Goal: Check status

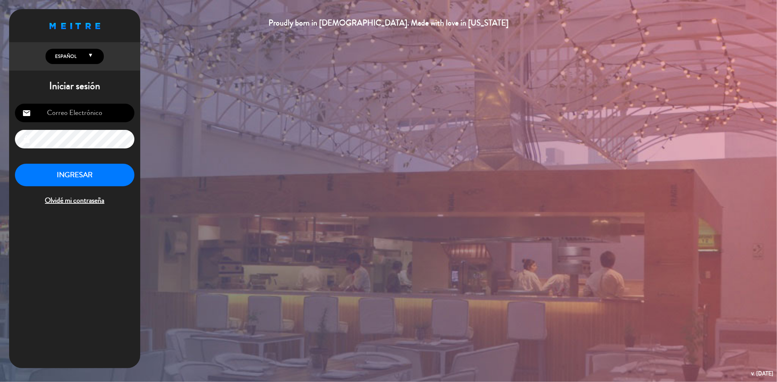
type input "[EMAIL_ADDRESS][DOMAIN_NAME]"
click at [83, 176] on button "INGRESAR" at bounding box center [74, 175] width 119 height 23
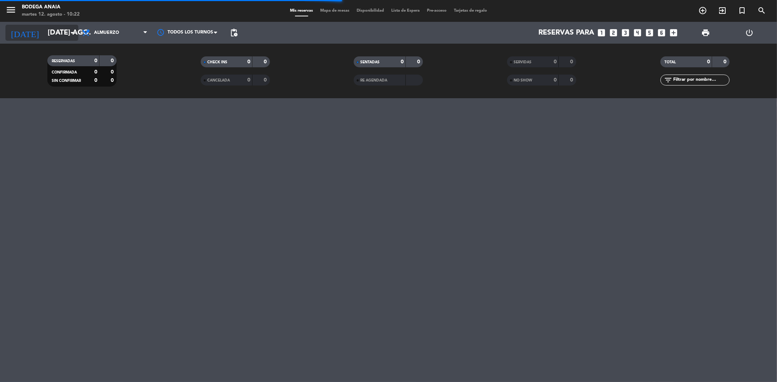
click at [54, 31] on input "[DATE] ago." at bounding box center [90, 33] width 93 height 16
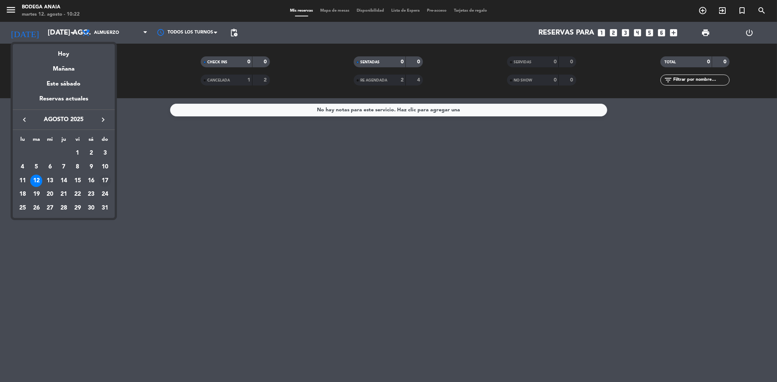
click at [105, 178] on div "17" at bounding box center [105, 181] width 12 height 12
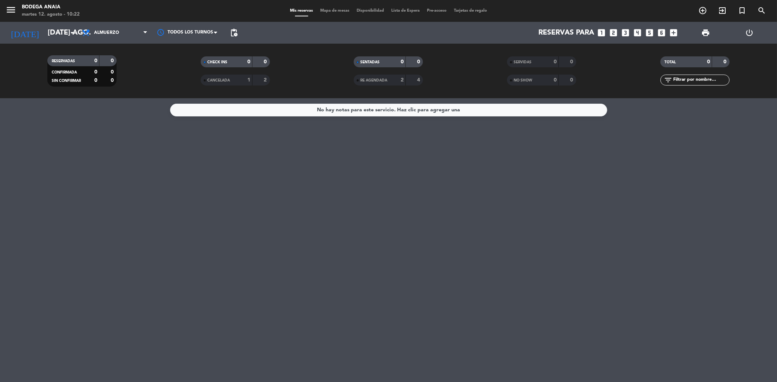
type input "dom. 17 ago."
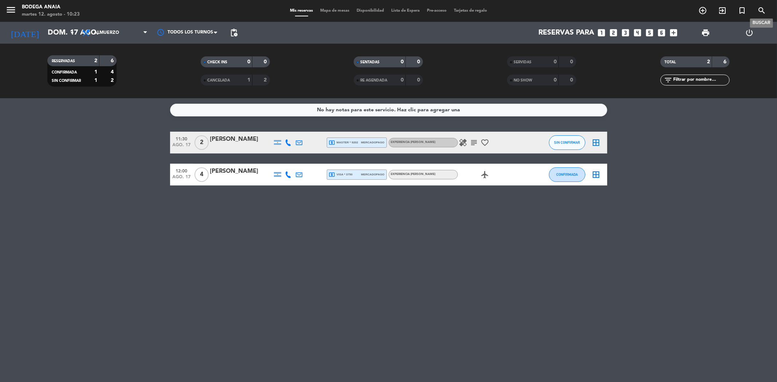
click at [762, 8] on icon "search" at bounding box center [761, 10] width 9 height 9
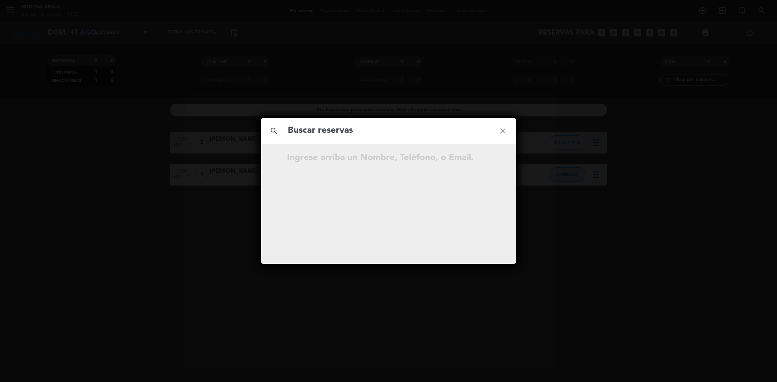
click at [381, 129] on input "text" at bounding box center [388, 130] width 203 height 15
type input "[PERSON_NAME]"
click at [270, 130] on icon "search" at bounding box center [274, 131] width 26 height 26
click at [426, 184] on div "search [PERSON_NAME] close …continúe escribiendo." at bounding box center [388, 191] width 255 height 146
click at [500, 131] on icon "close" at bounding box center [503, 131] width 26 height 26
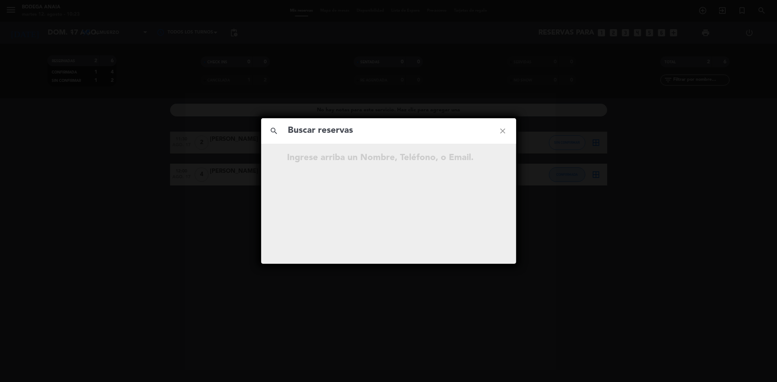
click at [506, 134] on icon "close" at bounding box center [503, 131] width 26 height 26
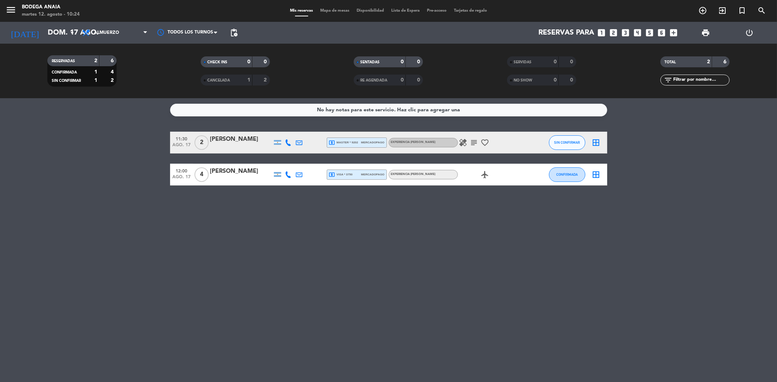
click at [234, 86] on div "CHECK INS 0 0 CANCELADA 1 2" at bounding box center [235, 71] width 153 height 40
click at [233, 78] on div "CANCELADA" at bounding box center [220, 80] width 34 height 8
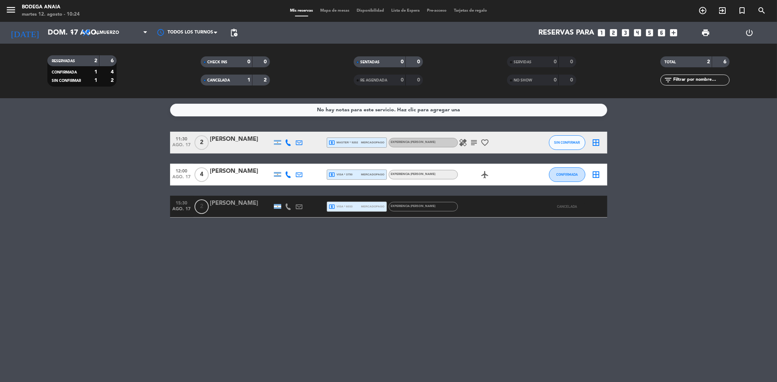
click at [217, 81] on span "CANCELADA" at bounding box center [218, 81] width 23 height 4
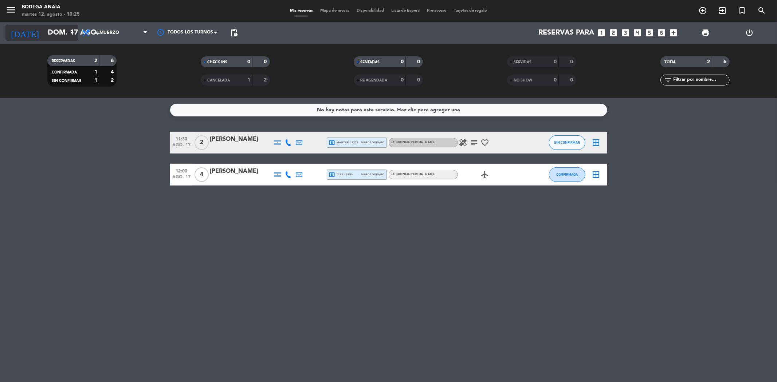
click at [67, 31] on input "dom. 17 ago." at bounding box center [90, 33] width 93 height 16
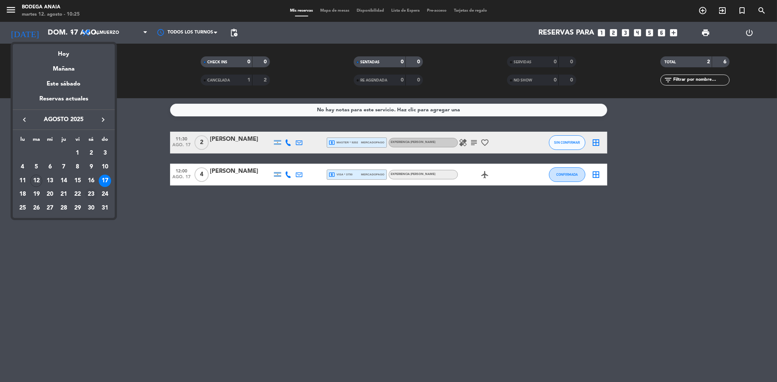
click at [92, 196] on div "23" at bounding box center [91, 194] width 12 height 12
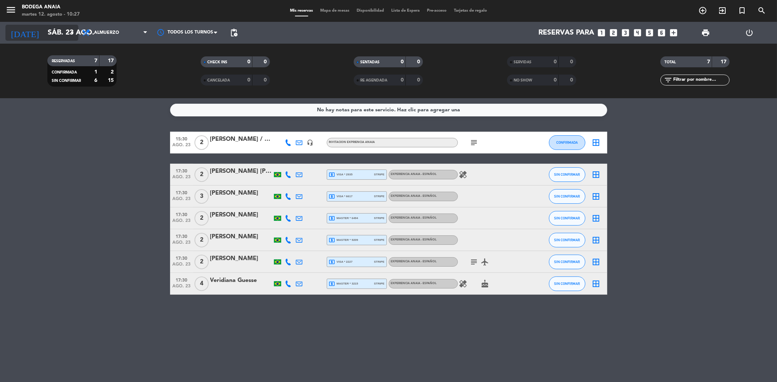
click at [53, 31] on input "sáb. 23 ago." at bounding box center [90, 33] width 93 height 16
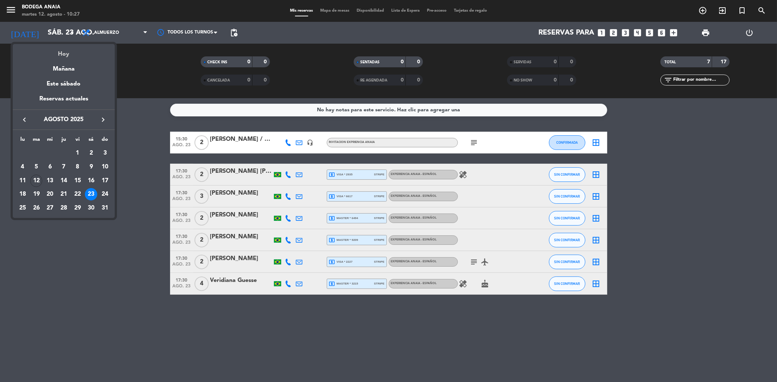
click at [59, 59] on div "Hoy" at bounding box center [64, 51] width 102 height 15
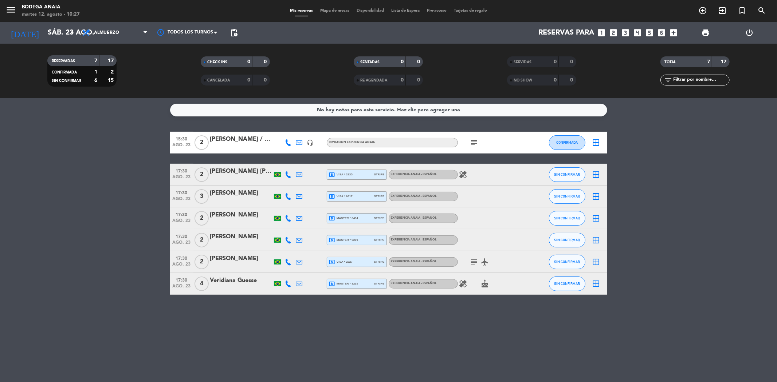
type input "[DATE] ago."
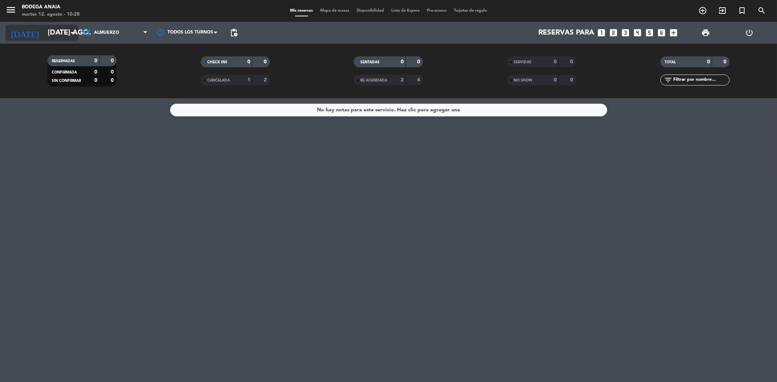
click at [48, 32] on input "[DATE] ago." at bounding box center [90, 33] width 93 height 16
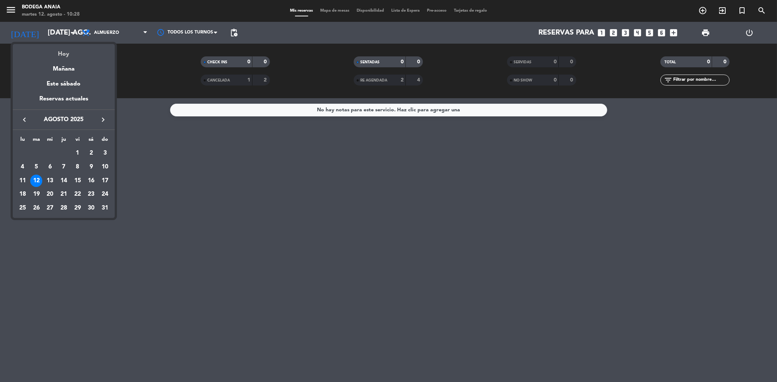
click at [66, 55] on div "Hoy" at bounding box center [64, 51] width 102 height 15
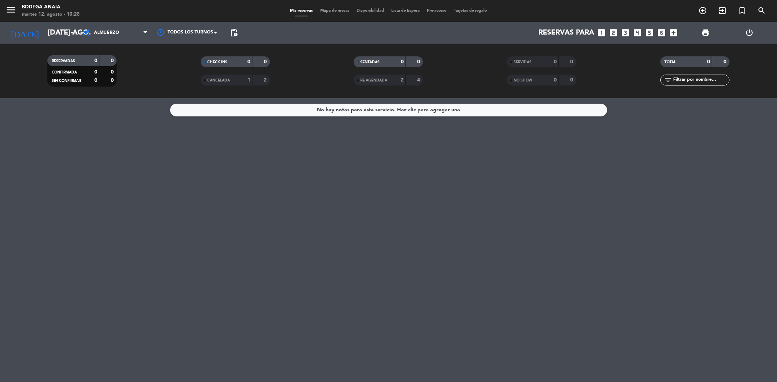
click at [233, 78] on div "CANCELADA" at bounding box center [220, 80] width 34 height 8
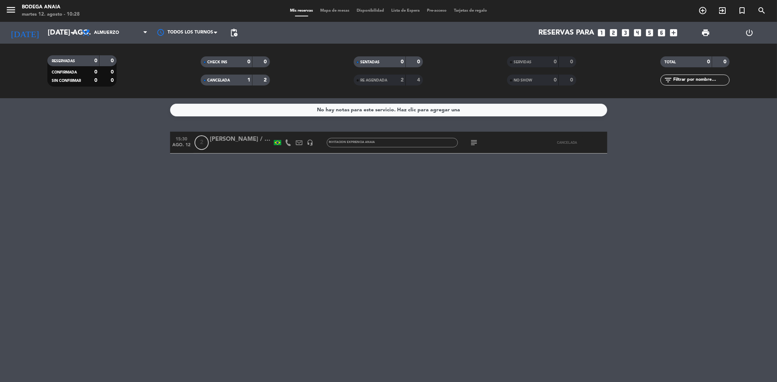
click at [225, 142] on div "[PERSON_NAME] / INFLUENCERS" at bounding box center [241, 139] width 62 height 9
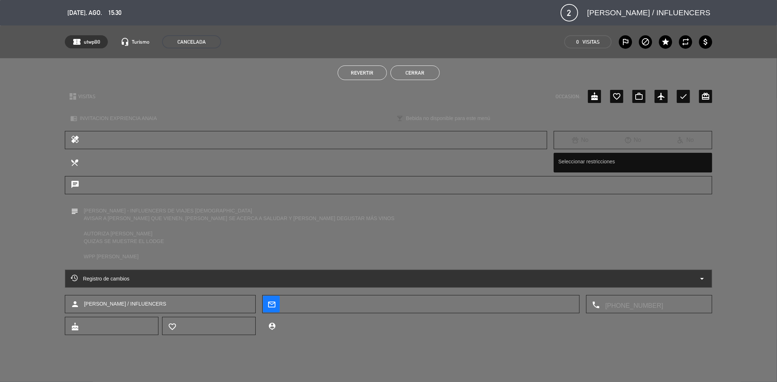
click at [408, 76] on button "Cerrar" at bounding box center [414, 73] width 49 height 15
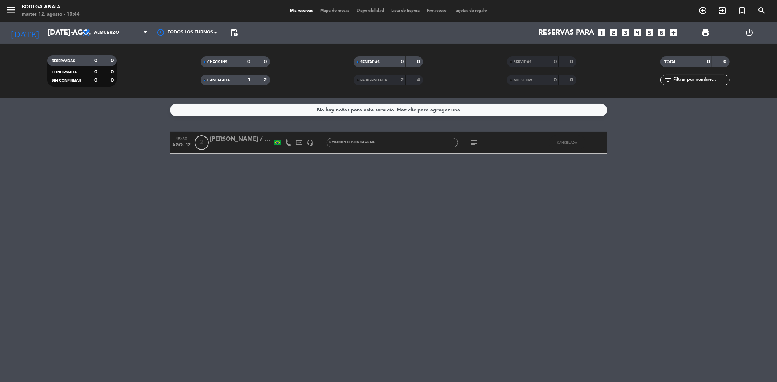
click at [219, 139] on div "[PERSON_NAME] / INFLUENCERS" at bounding box center [241, 139] width 62 height 9
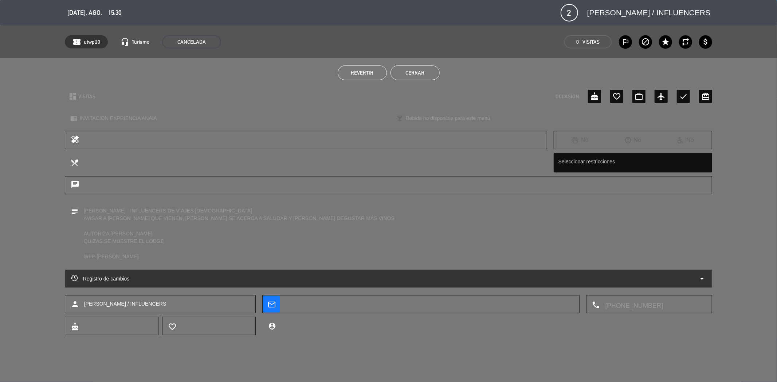
click at [412, 76] on button "Cerrar" at bounding box center [414, 73] width 49 height 15
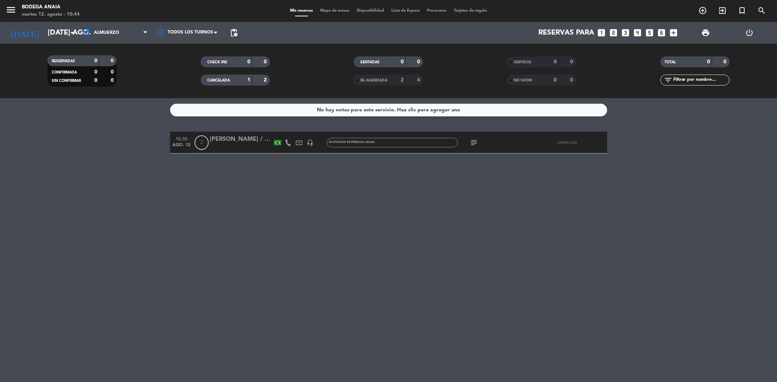
click at [226, 76] on div "CANCELADA" at bounding box center [220, 80] width 34 height 8
